Goal: Use online tool/utility: Utilize a website feature to perform a specific function

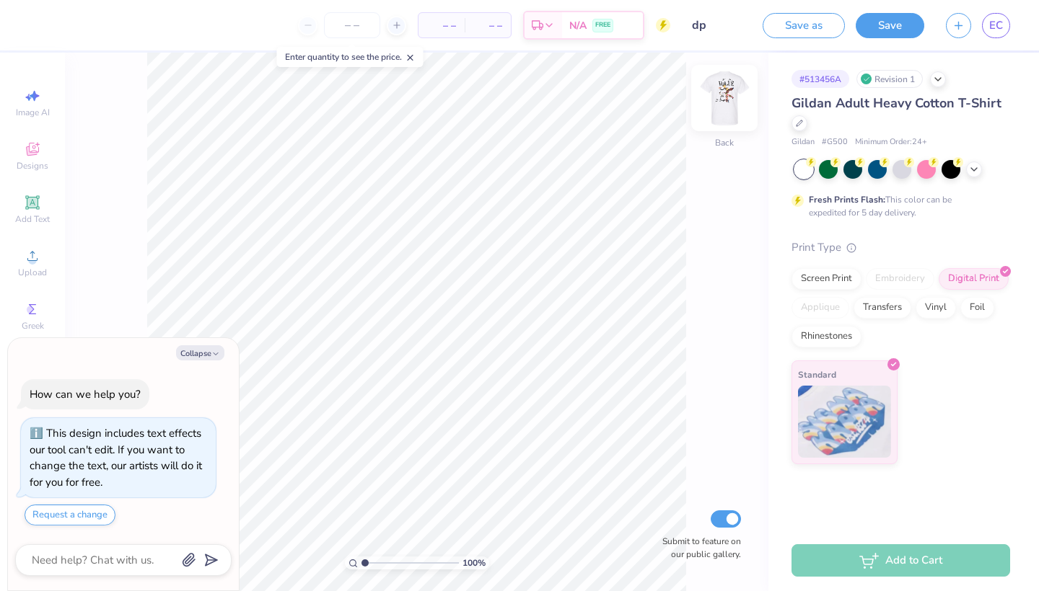
click at [719, 89] on img at bounding box center [724, 98] width 58 height 58
type textarea "x"
type input "6.22"
type textarea "x"
type input "12.15"
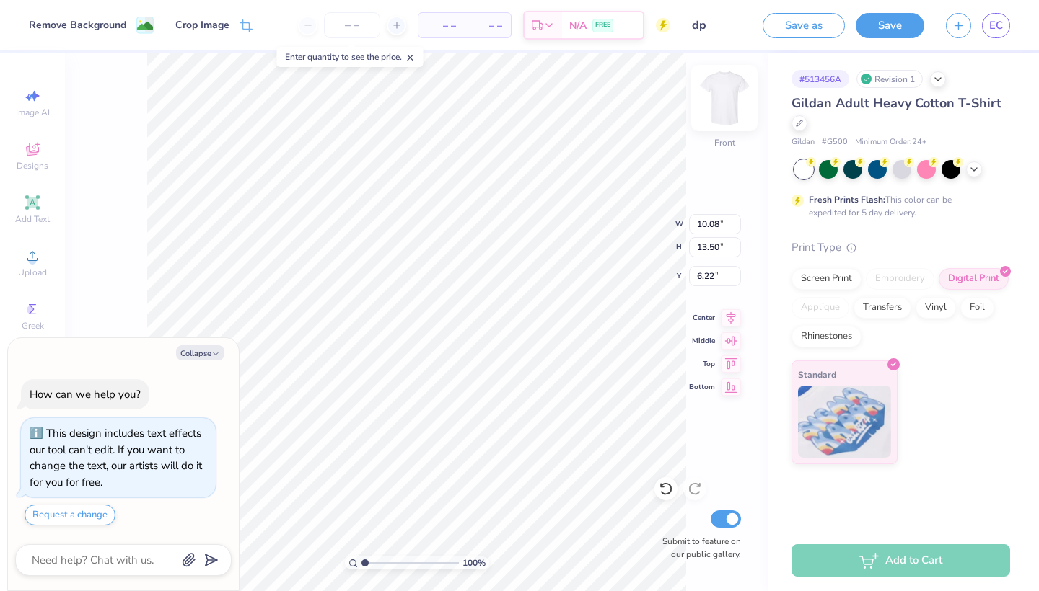
type input "16.28"
type input "3.45"
type textarea "x"
type input "3.83"
click at [730, 319] on icon at bounding box center [731, 315] width 20 height 17
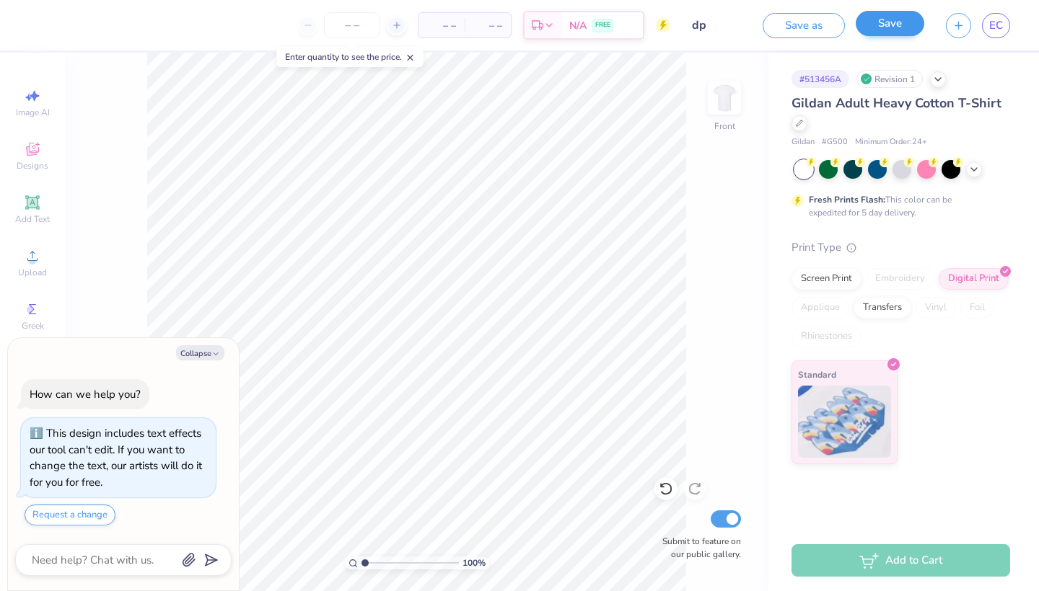
click at [889, 30] on button "Save" at bounding box center [889, 23] width 69 height 25
type textarea "x"
